Goal: Transaction & Acquisition: Purchase product/service

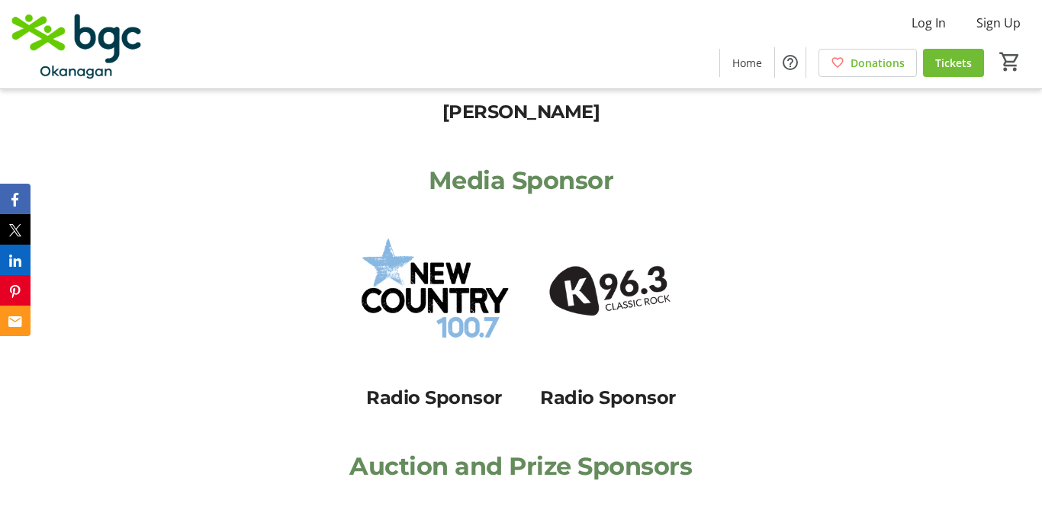
scroll to position [1943, 0]
click at [951, 63] on span "Tickets" at bounding box center [953, 63] width 37 height 16
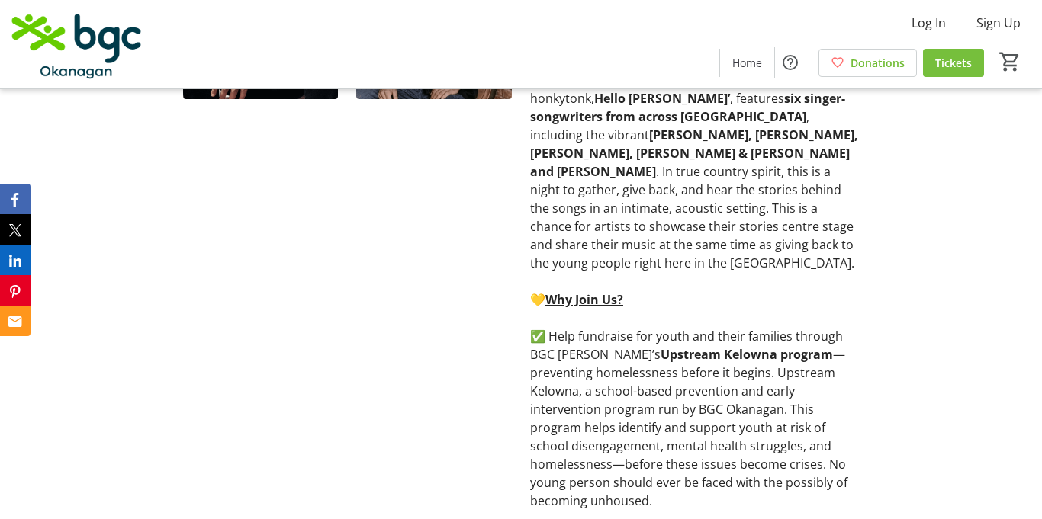
scroll to position [1518, 0]
